Goal: Check status: Check status

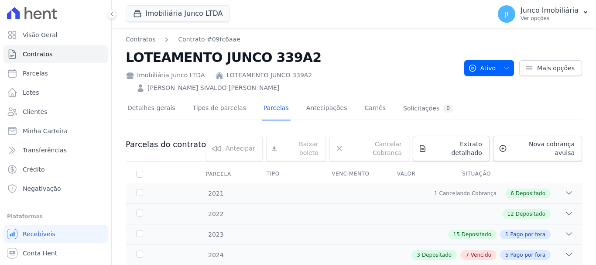
scroll to position [567, 0]
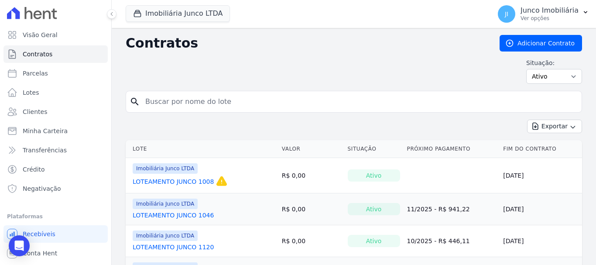
click at [218, 106] on input "search" at bounding box center [359, 101] width 438 height 17
type input "850"
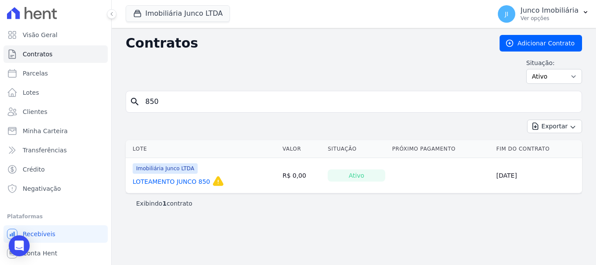
click at [198, 181] on link "LOTEAMENTO JUNCO 850" at bounding box center [172, 181] width 78 height 9
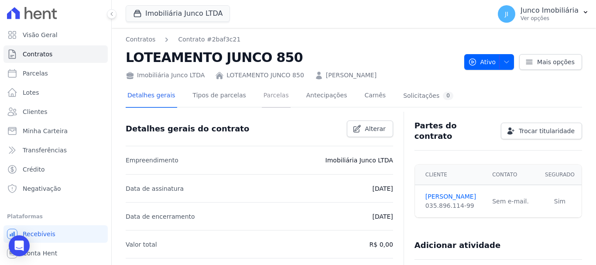
click at [270, 96] on link "Parcelas" at bounding box center [276, 96] width 29 height 23
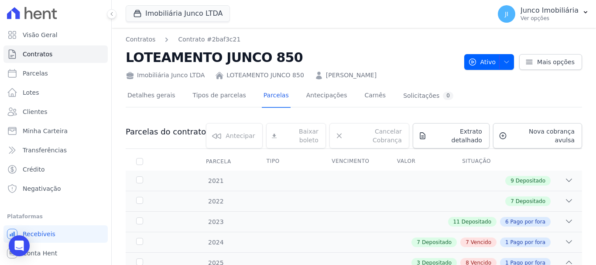
scroll to position [131, 0]
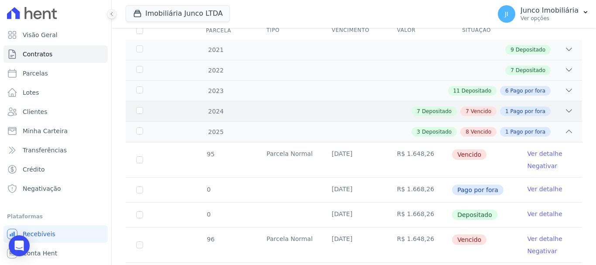
click at [484, 107] on span "Vencido" at bounding box center [480, 111] width 20 height 8
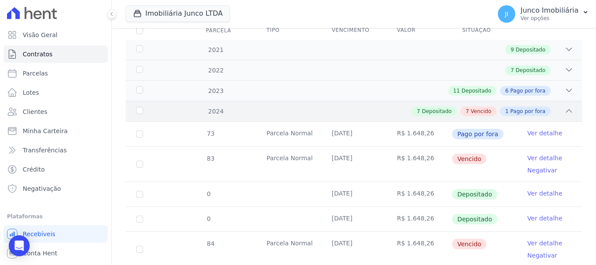
click at [484, 107] on span "Vencido" at bounding box center [480, 111] width 20 height 8
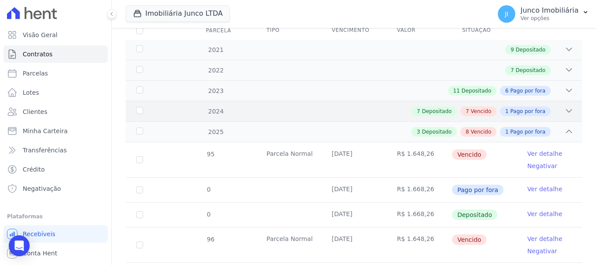
click at [484, 107] on span "Vencido" at bounding box center [480, 111] width 20 height 8
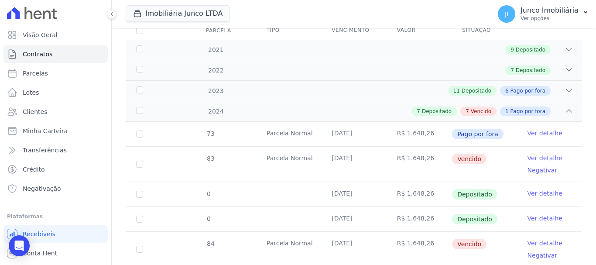
scroll to position [87, 0]
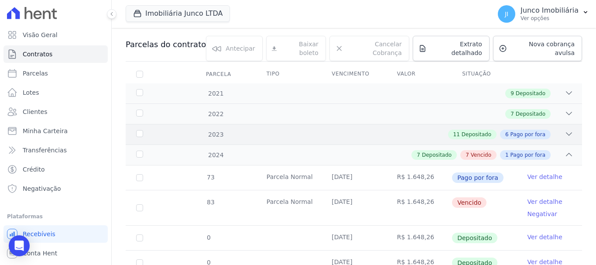
click at [564, 129] on icon at bounding box center [568, 133] width 9 height 9
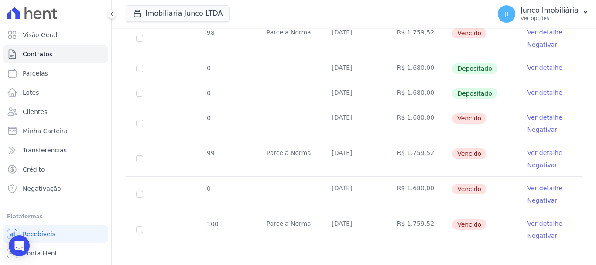
scroll to position [1319, 0]
